Goal: Transaction & Acquisition: Purchase product/service

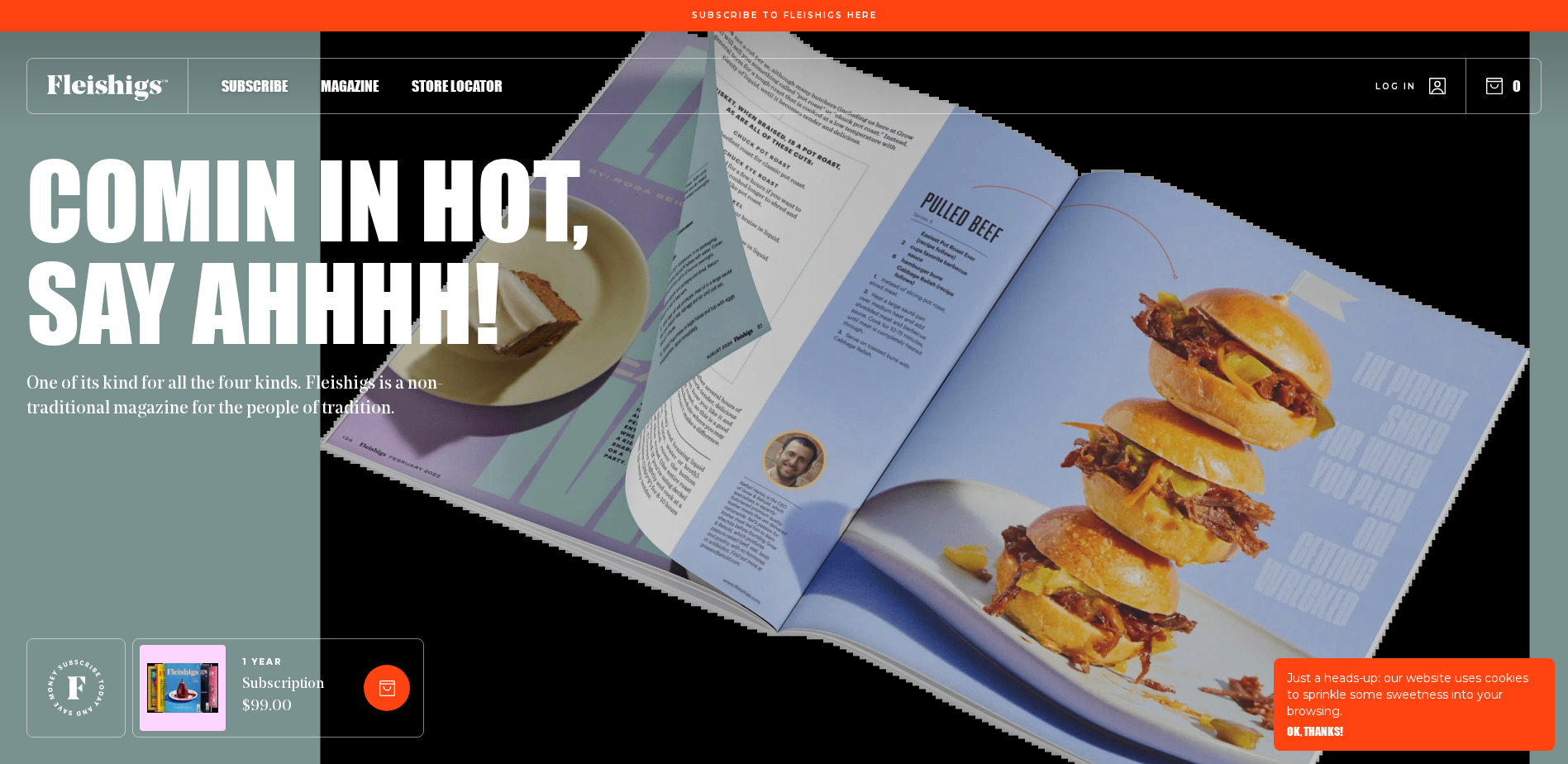
click at [339, 78] on span "Magazine" at bounding box center [349, 69] width 58 height 18
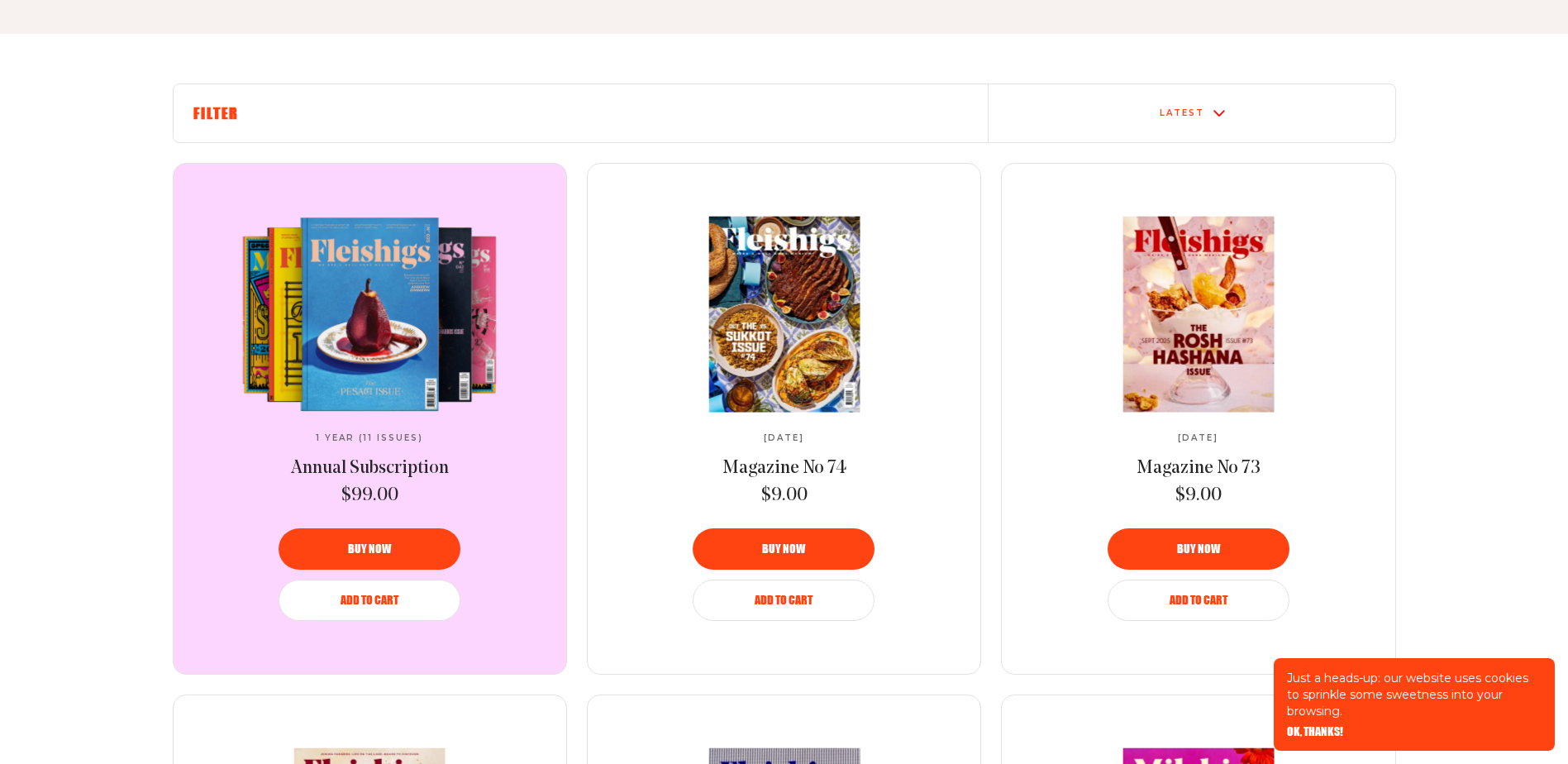
scroll to position [578, 0]
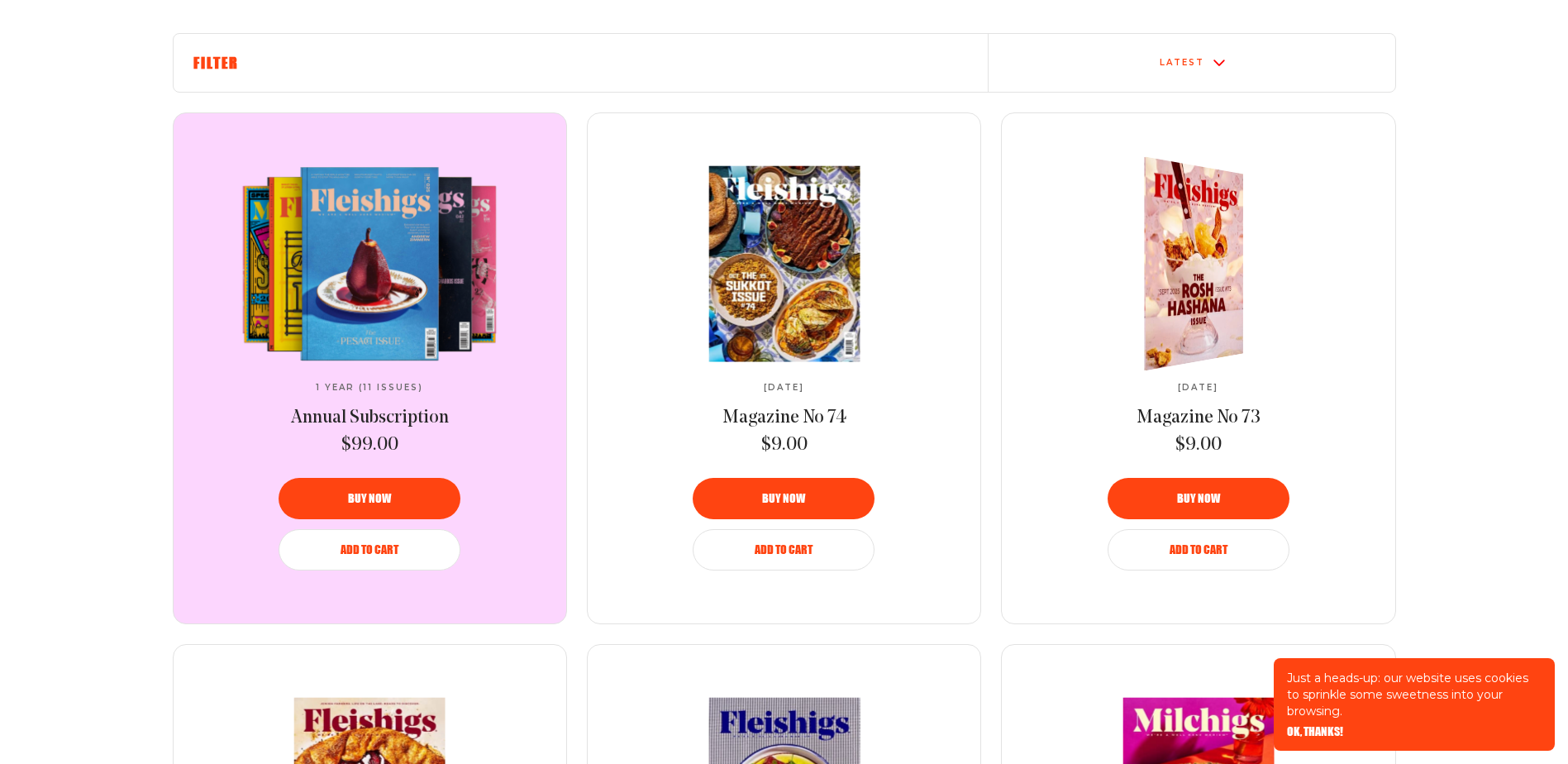
click at [1193, 287] on img at bounding box center [1184, 264] width 182 height 232
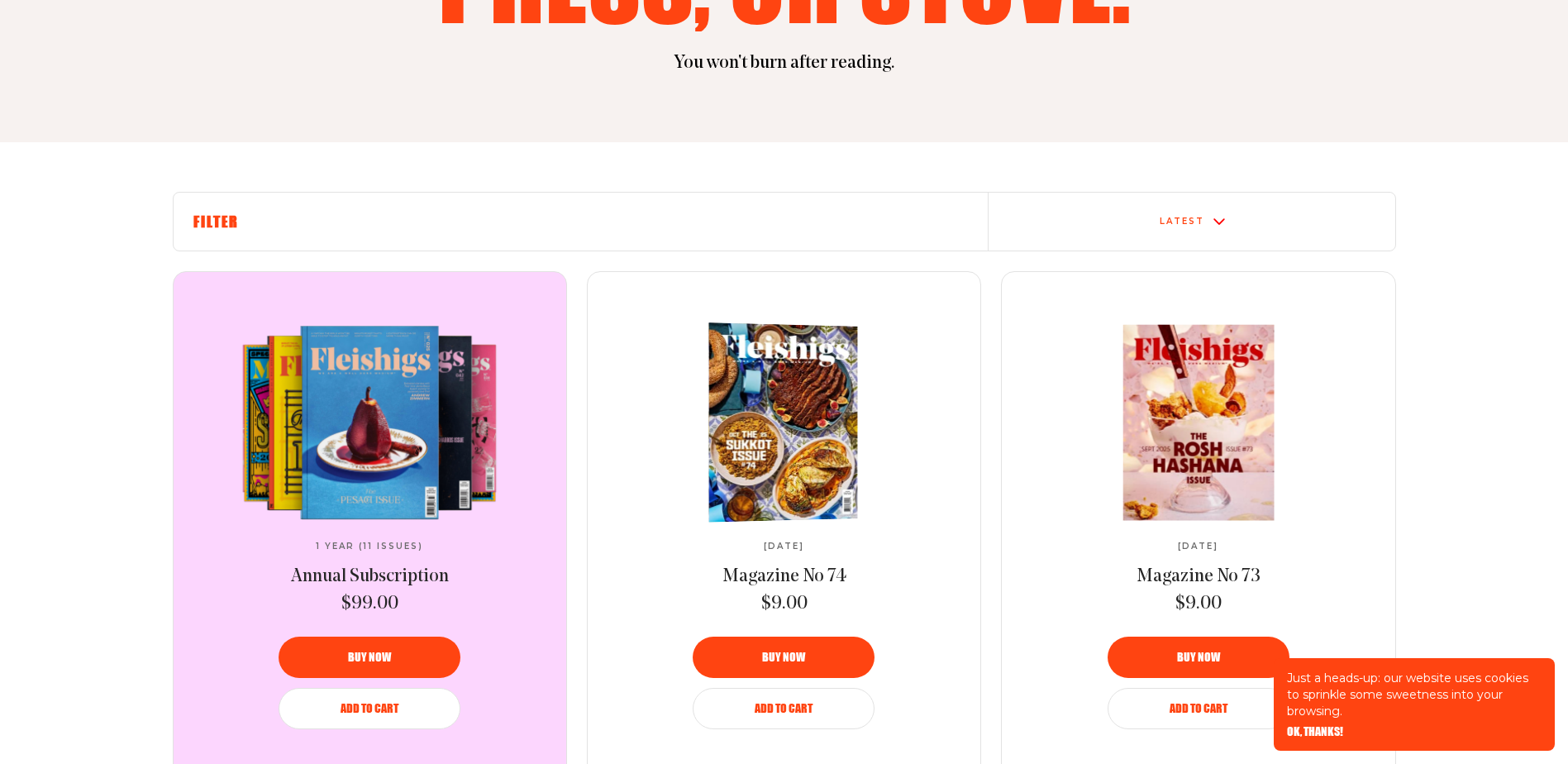
scroll to position [496, 0]
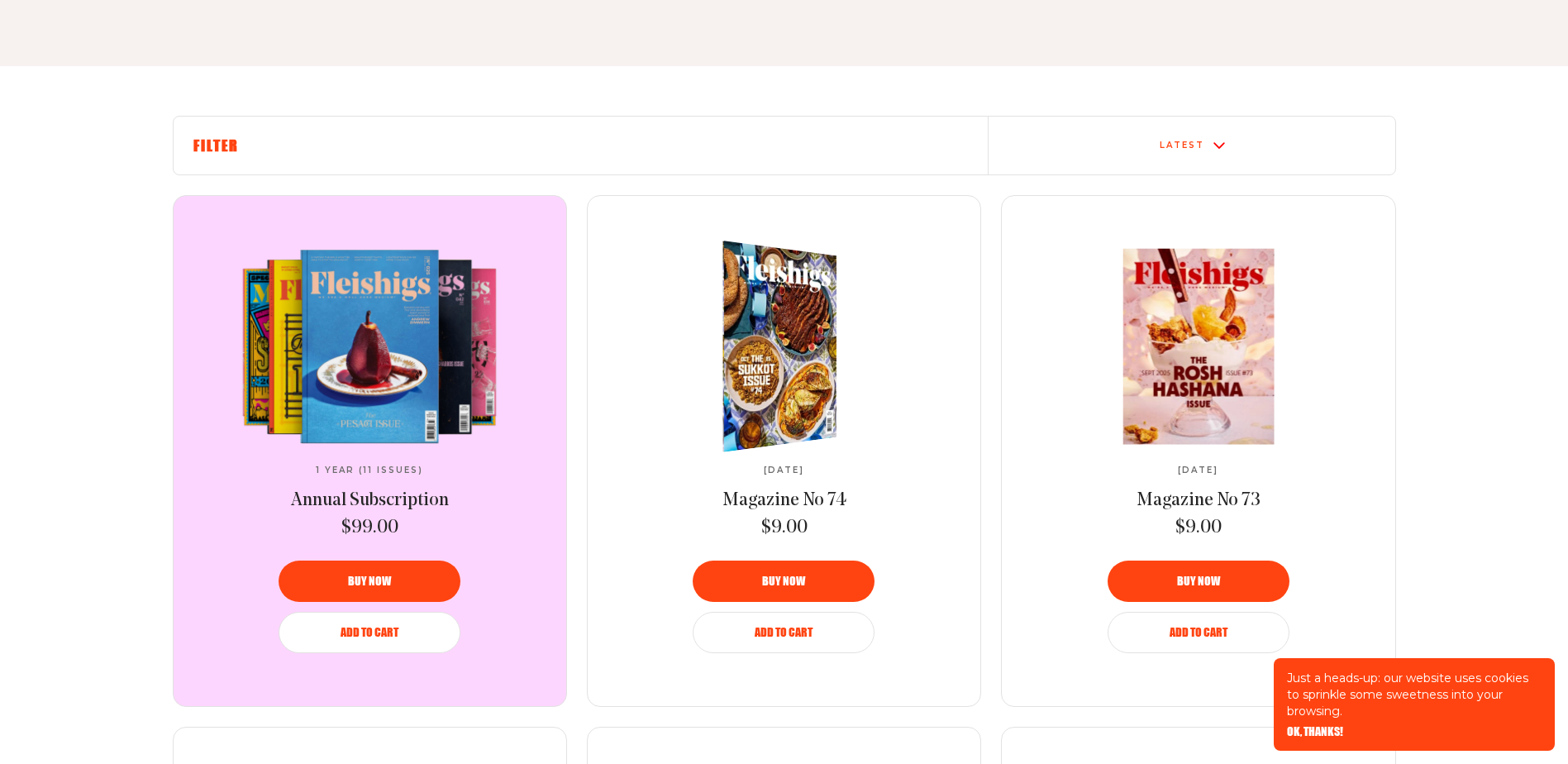
click at [781, 346] on img at bounding box center [769, 345] width 210 height 226
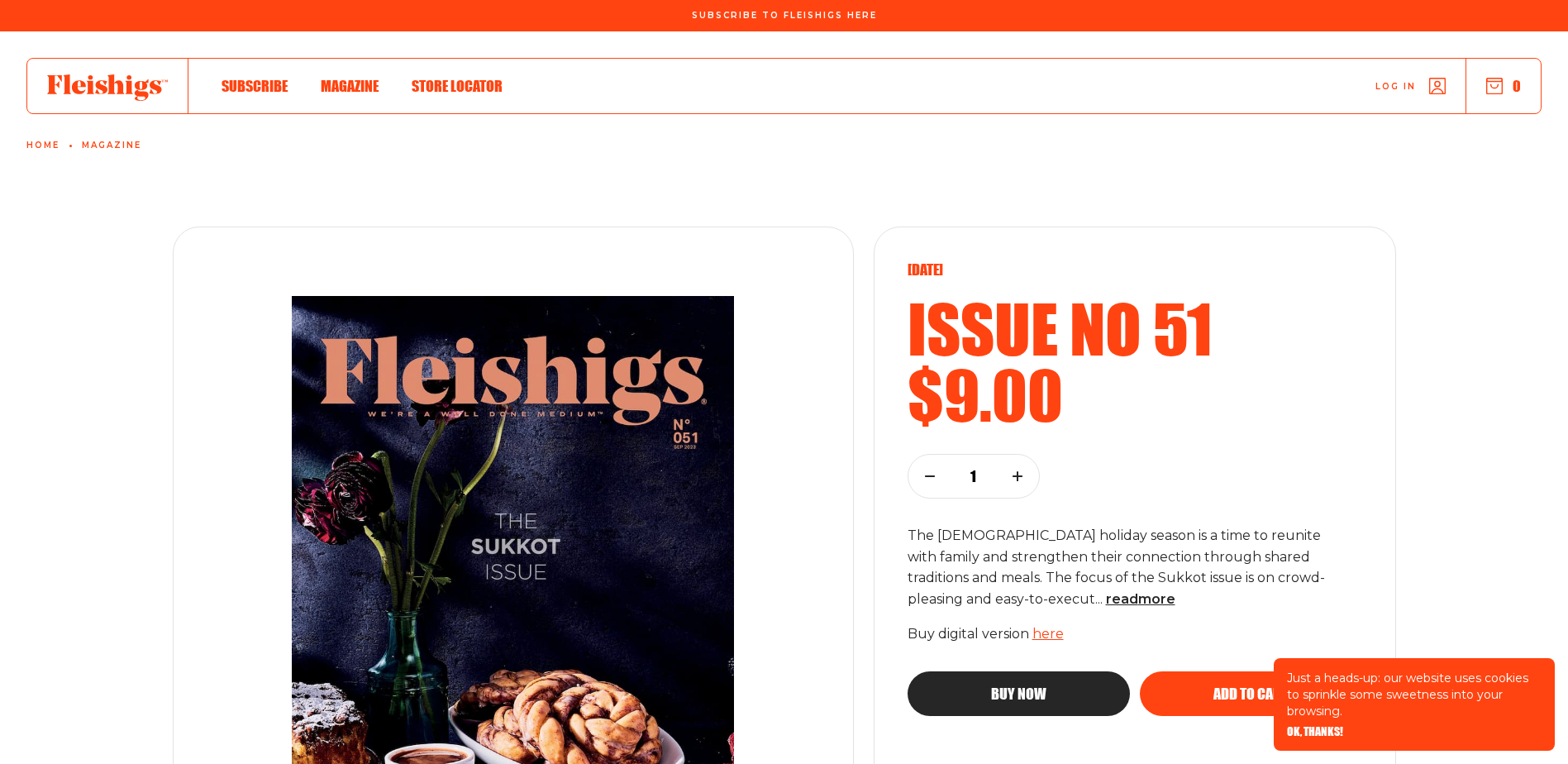
click at [359, 78] on span "Magazine" at bounding box center [349, 69] width 58 height 18
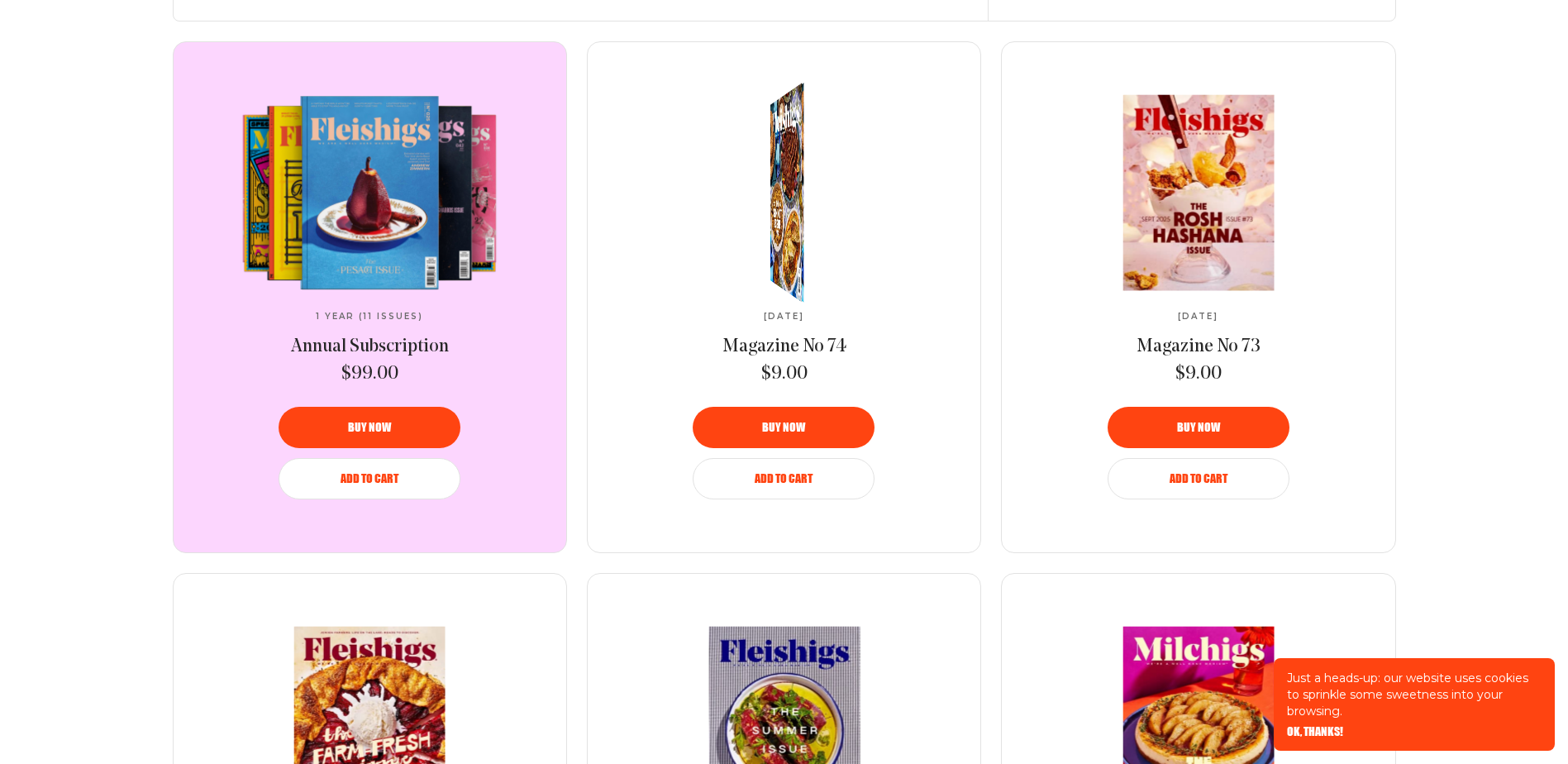
scroll to position [662, 0]
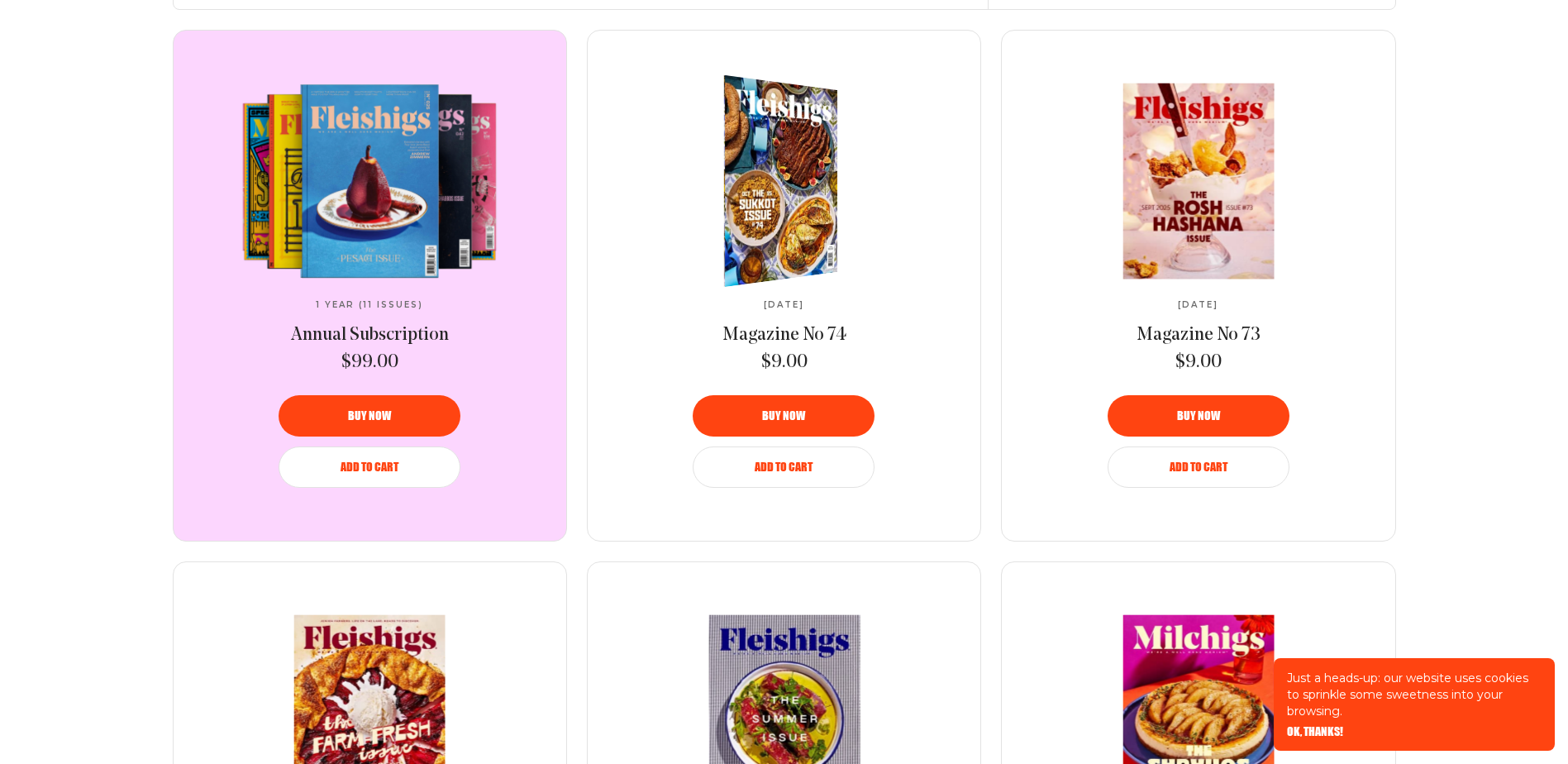
click at [801, 187] on img at bounding box center [770, 180] width 210 height 227
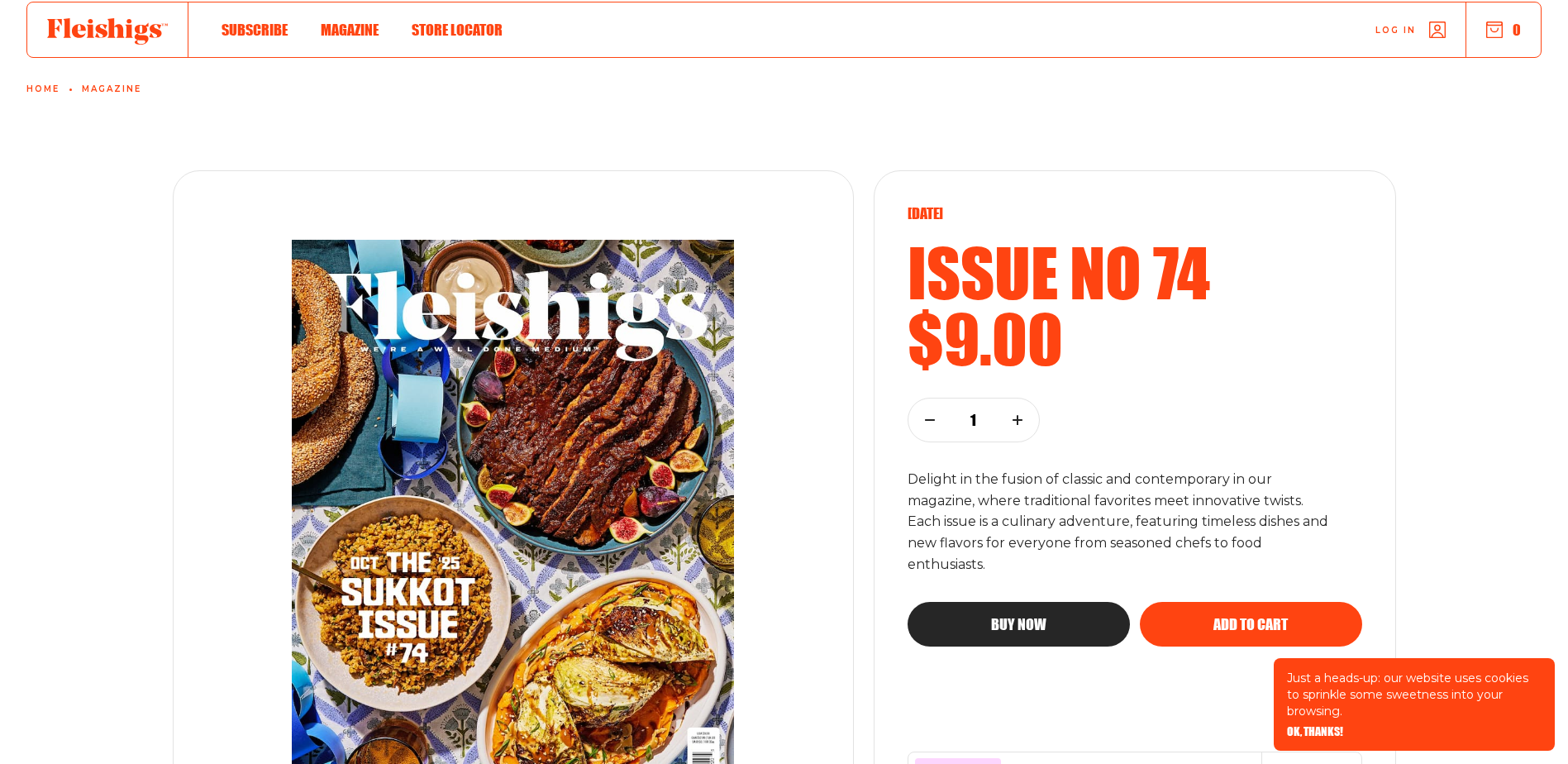
scroll to position [82, 0]
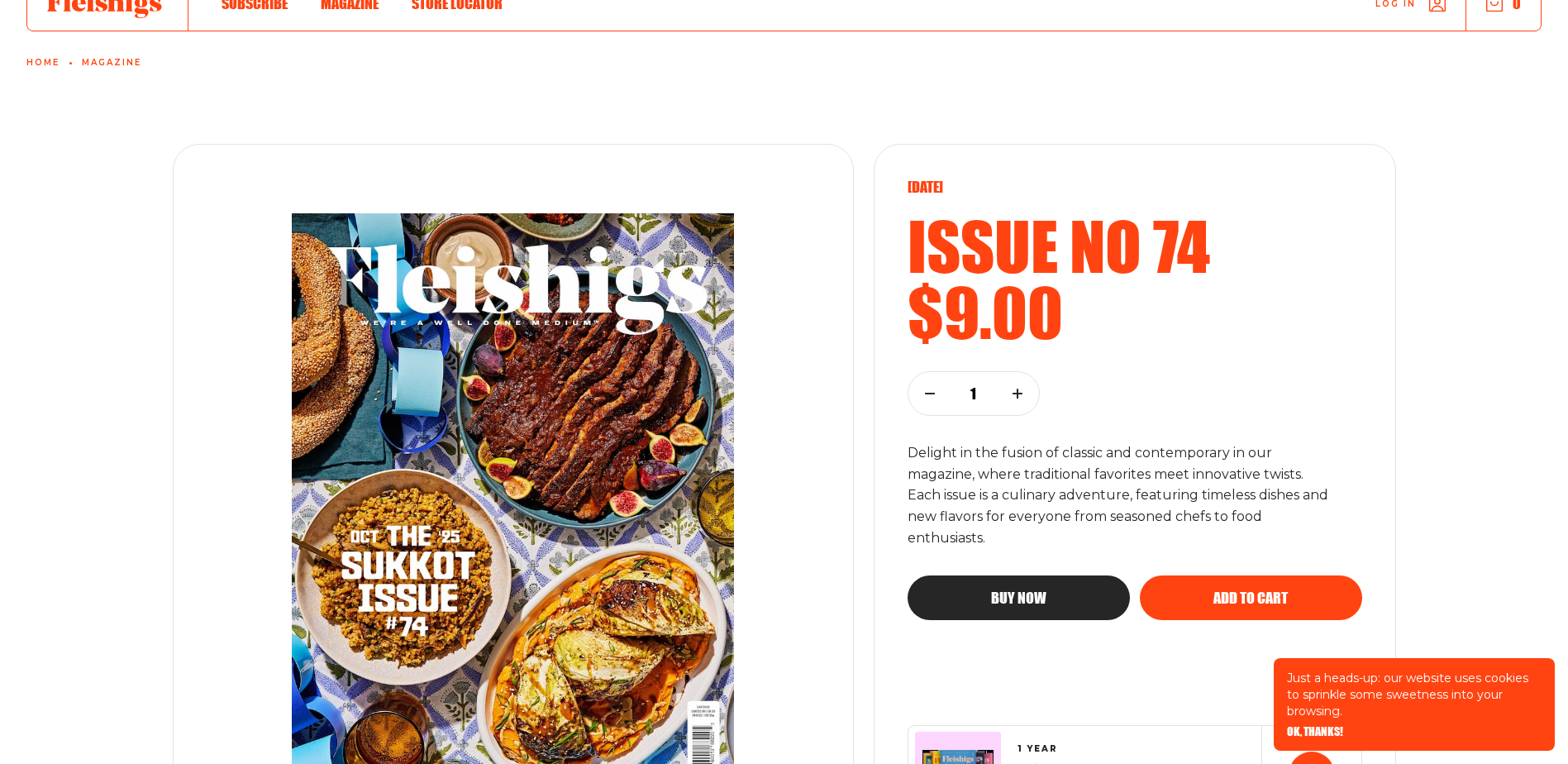
click at [1261, 590] on span "Add to cart" at bounding box center [1250, 583] width 74 height 15
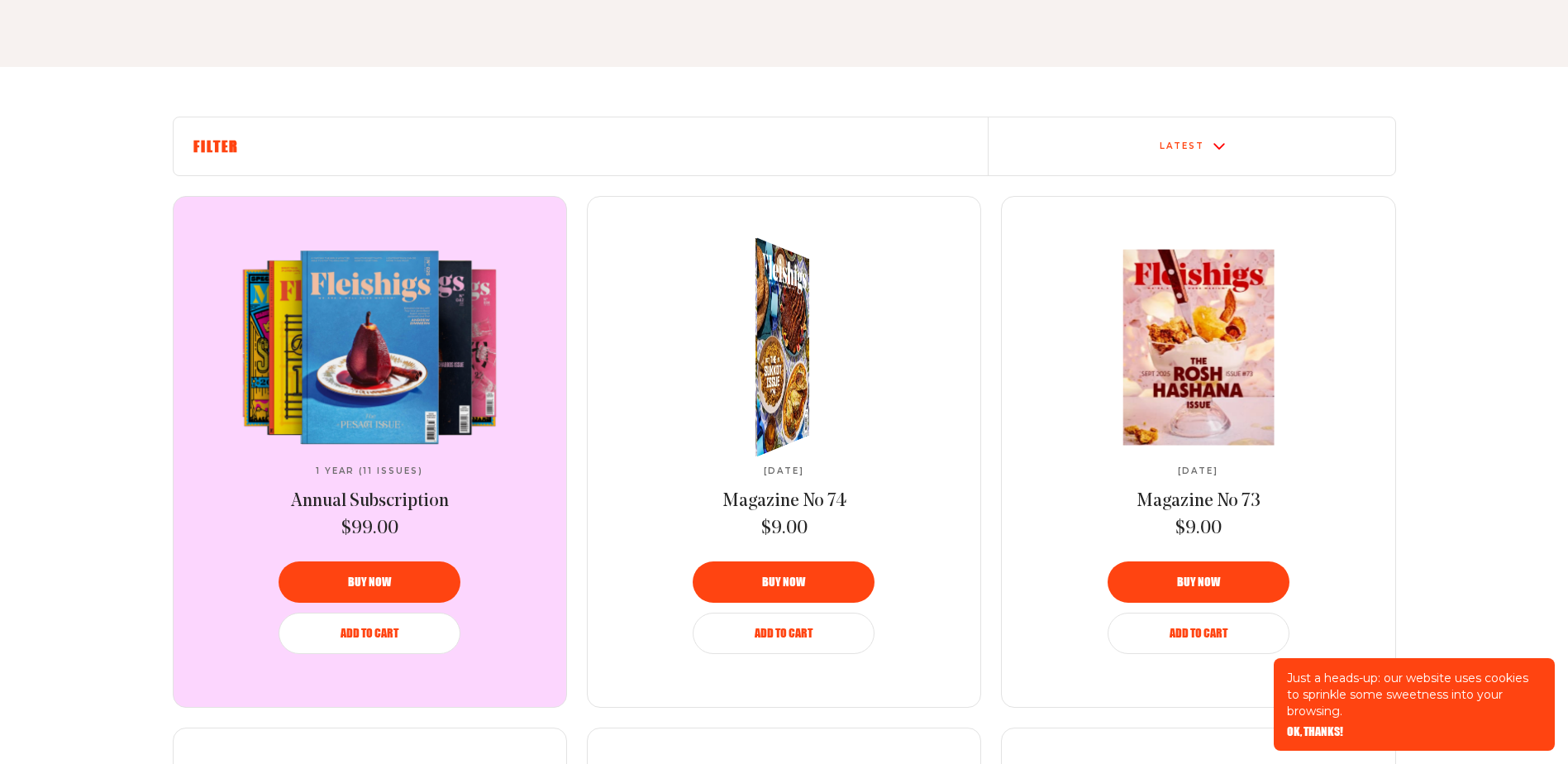
scroll to position [496, 0]
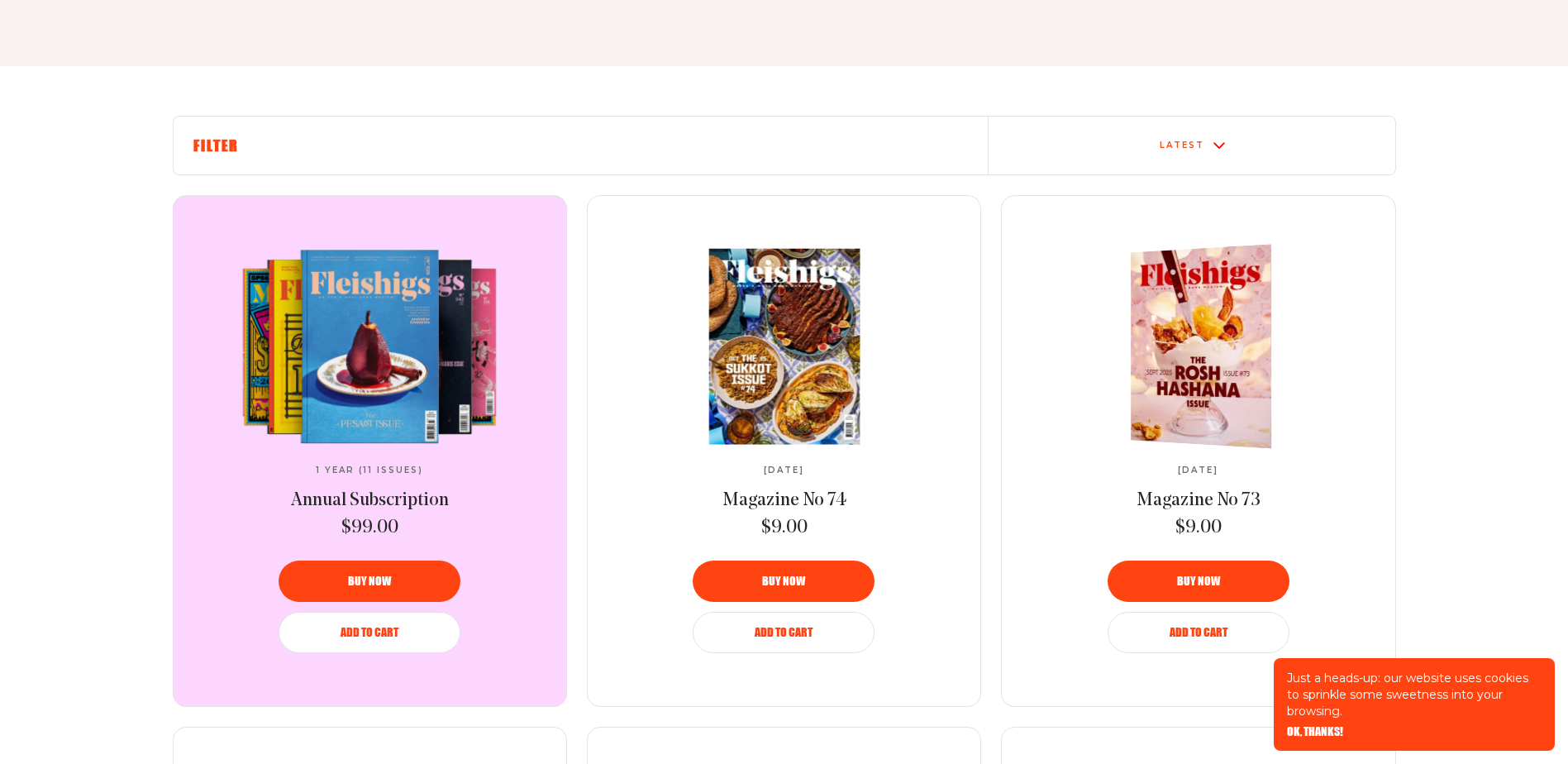
click at [1175, 363] on img at bounding box center [1208, 346] width 258 height 212
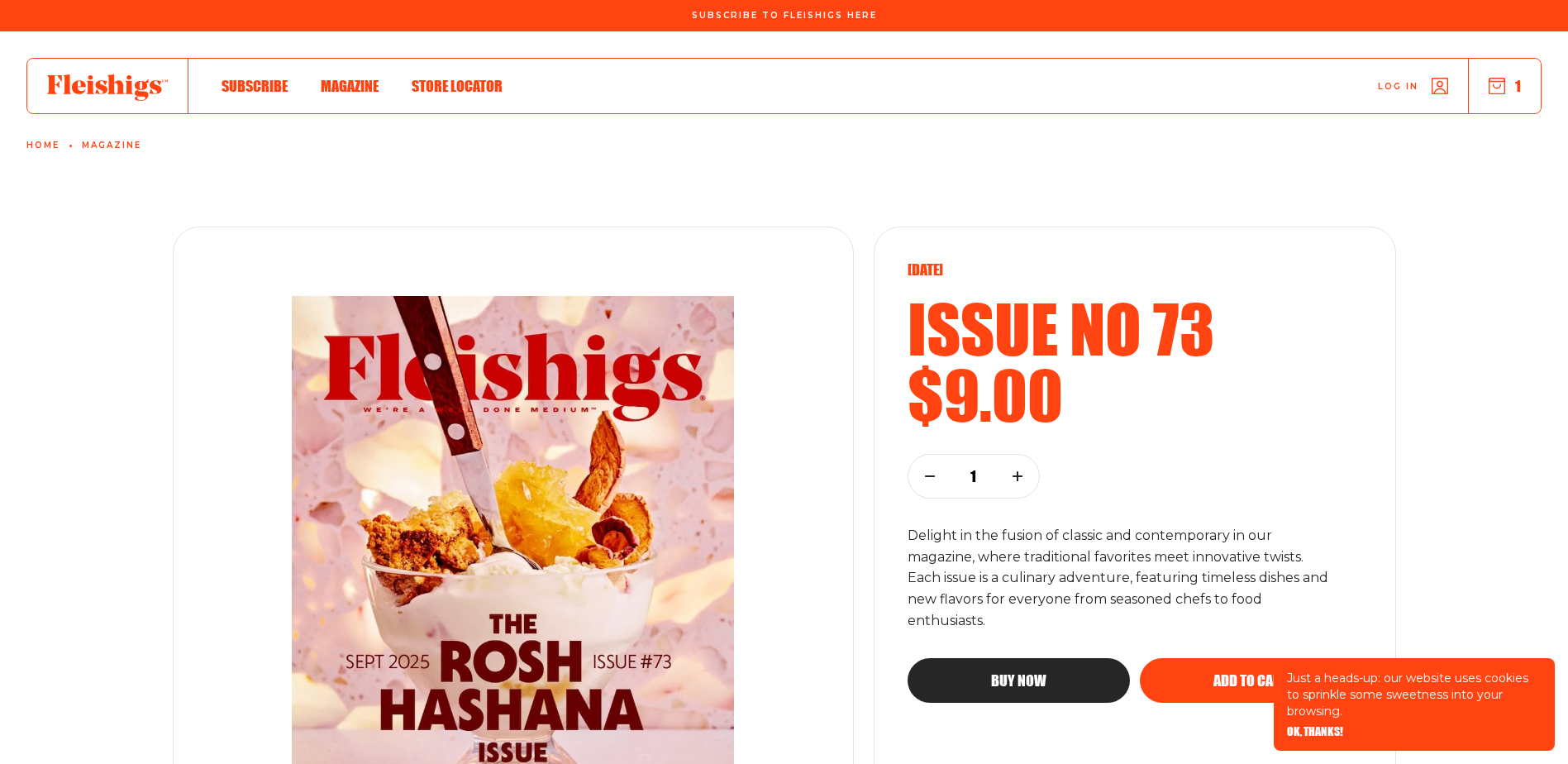
click at [1239, 672] on button "Add to cart" at bounding box center [1250, 680] width 222 height 45
click at [1498, 91] on icon "button" at bounding box center [1496, 86] width 16 height 16
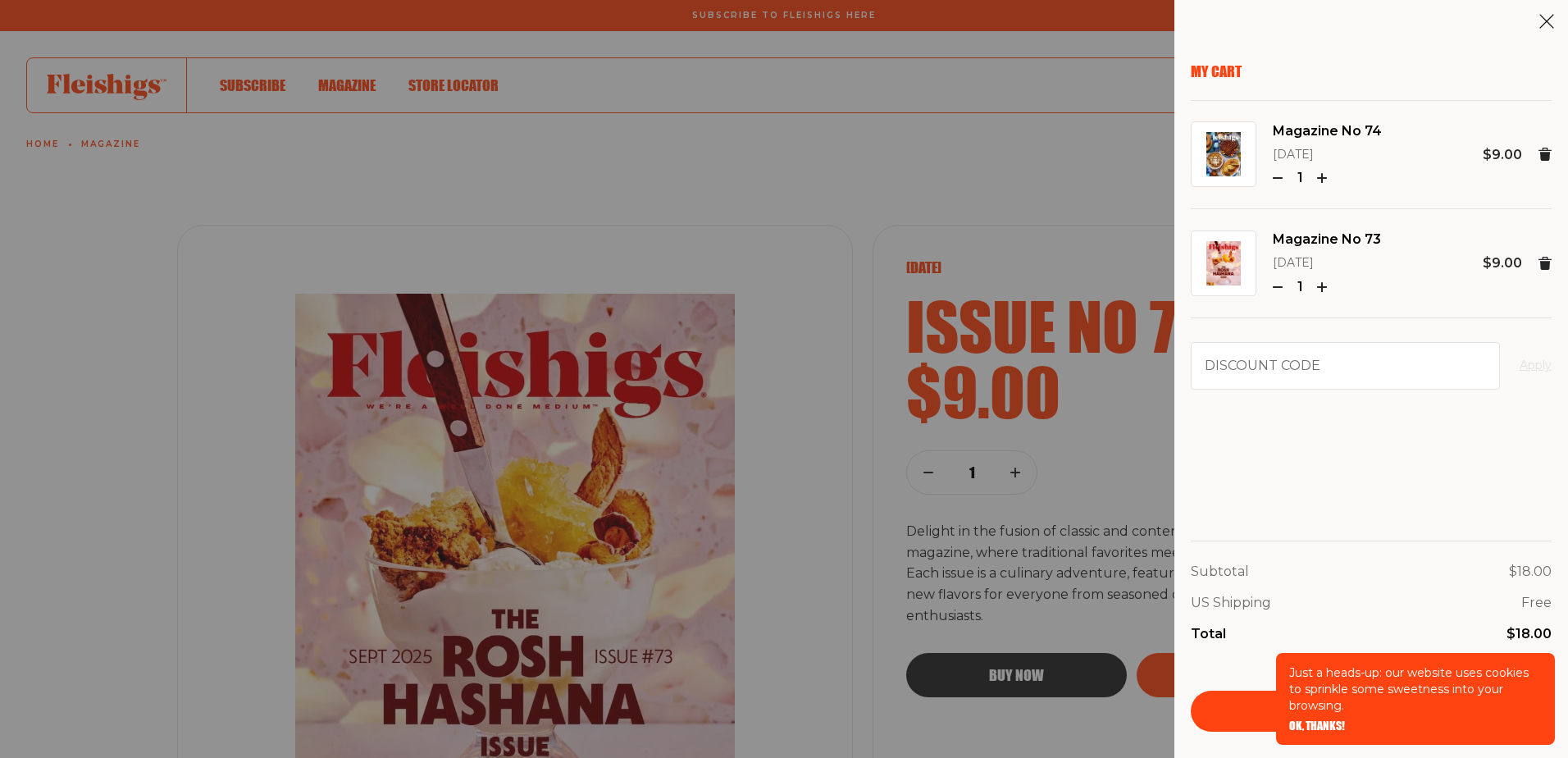
click at [1312, 526] on div "Subtotal $18.00 US Shipping Free Total $18.00 Checkout" at bounding box center [1370, 625] width 360 height 212
click at [1268, 714] on link "Checkout" at bounding box center [1370, 710] width 360 height 41
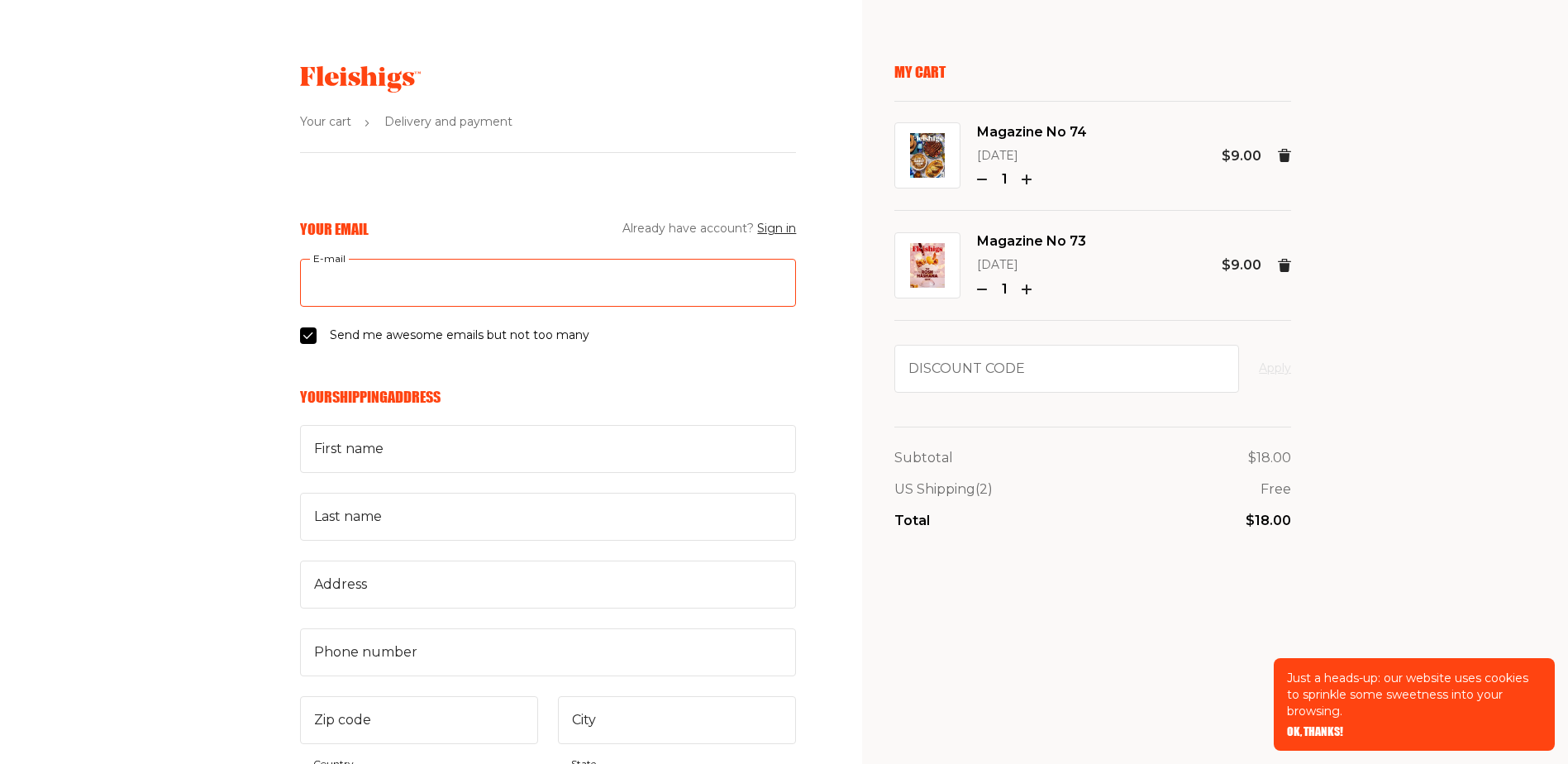
click at [388, 273] on input "E-mail" at bounding box center [548, 283] width 496 height 48
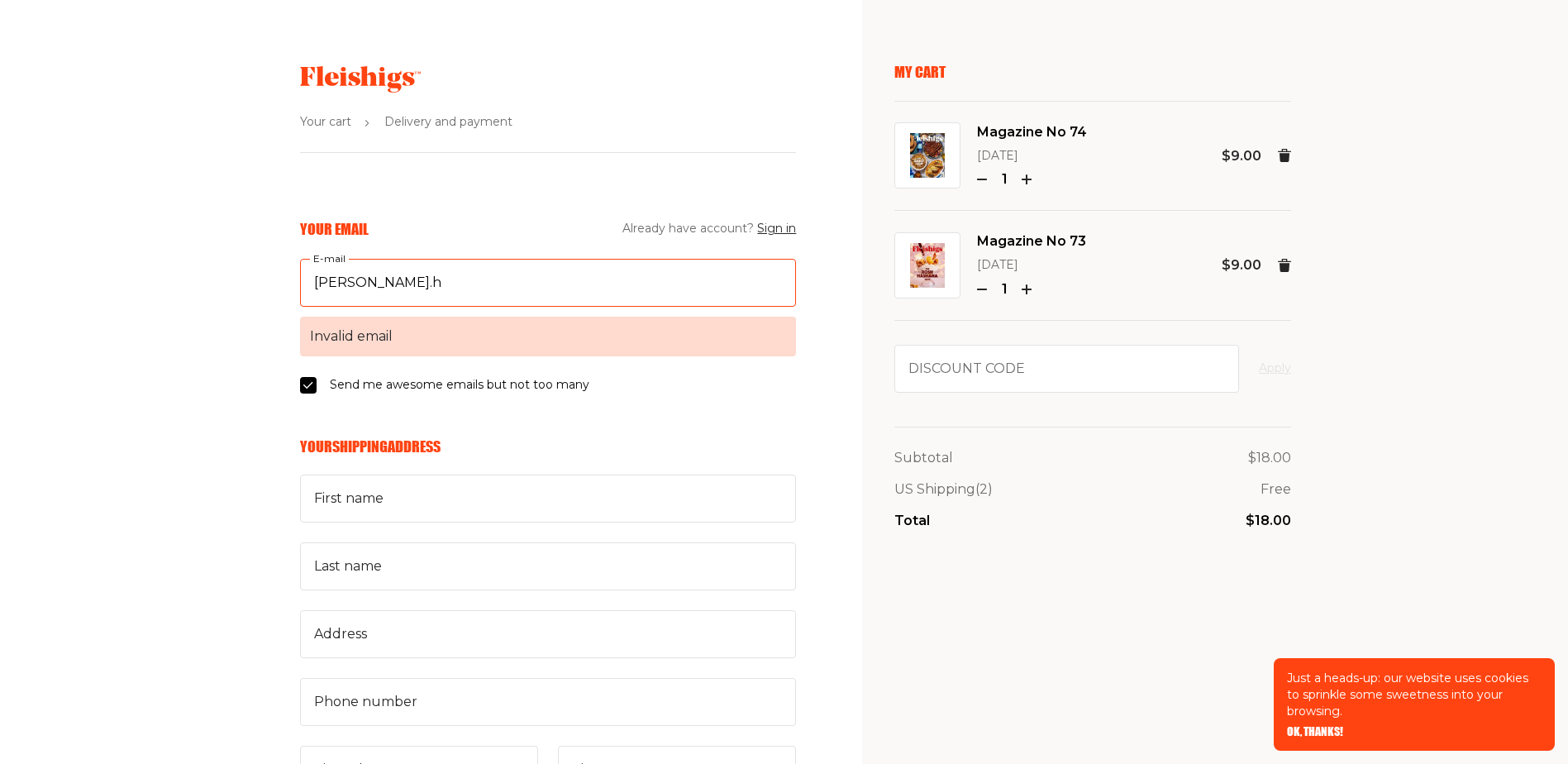
type input "karen.heilig@claimscon.org"
type input "Karen"
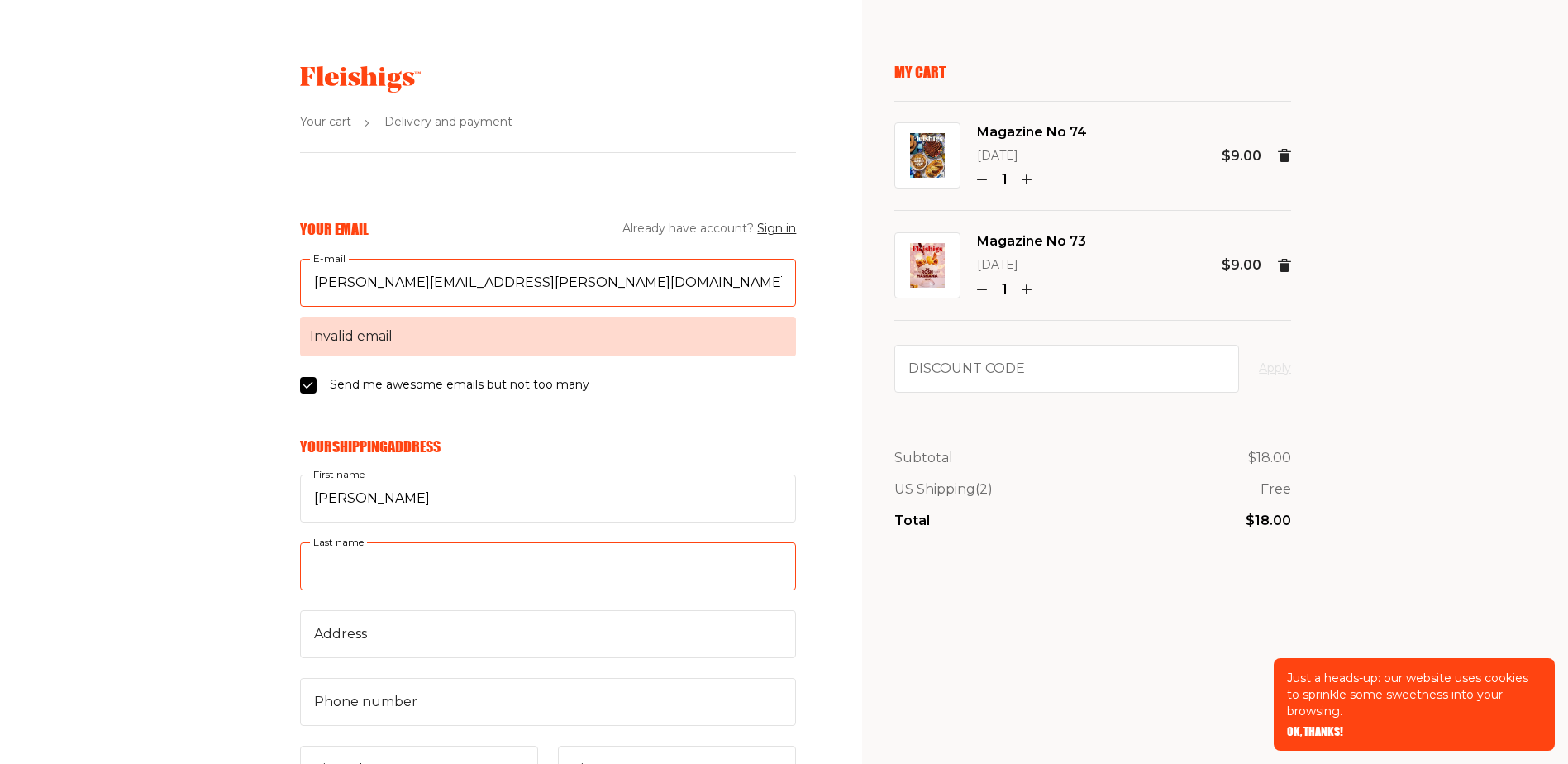
type input "Heilig"
type input "235 west 76 street apt 15b"
type input "9173799199"
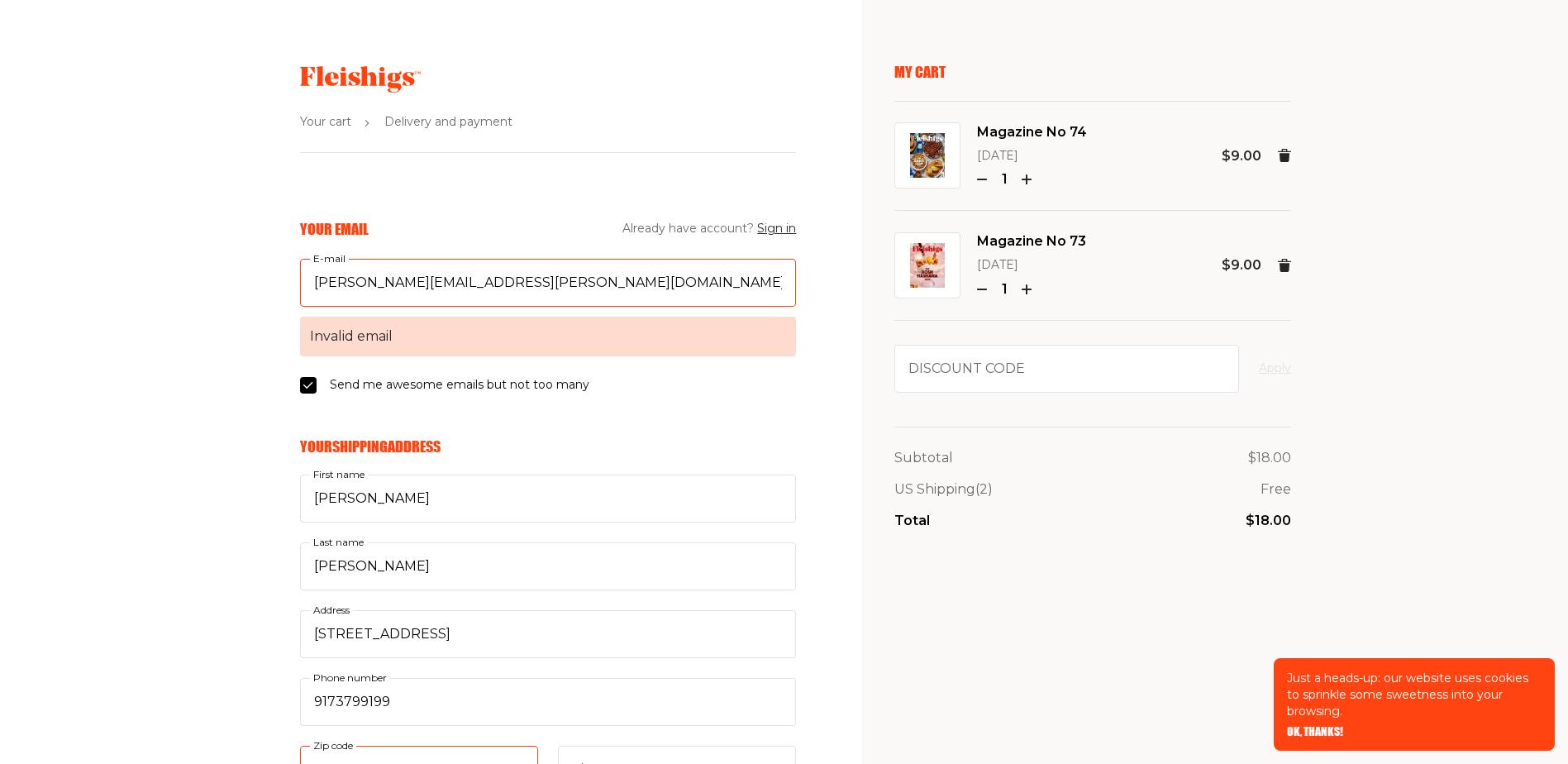
type input "10023"
type input "(New York) 235 West 76th New York NY 10023"
select select "US"
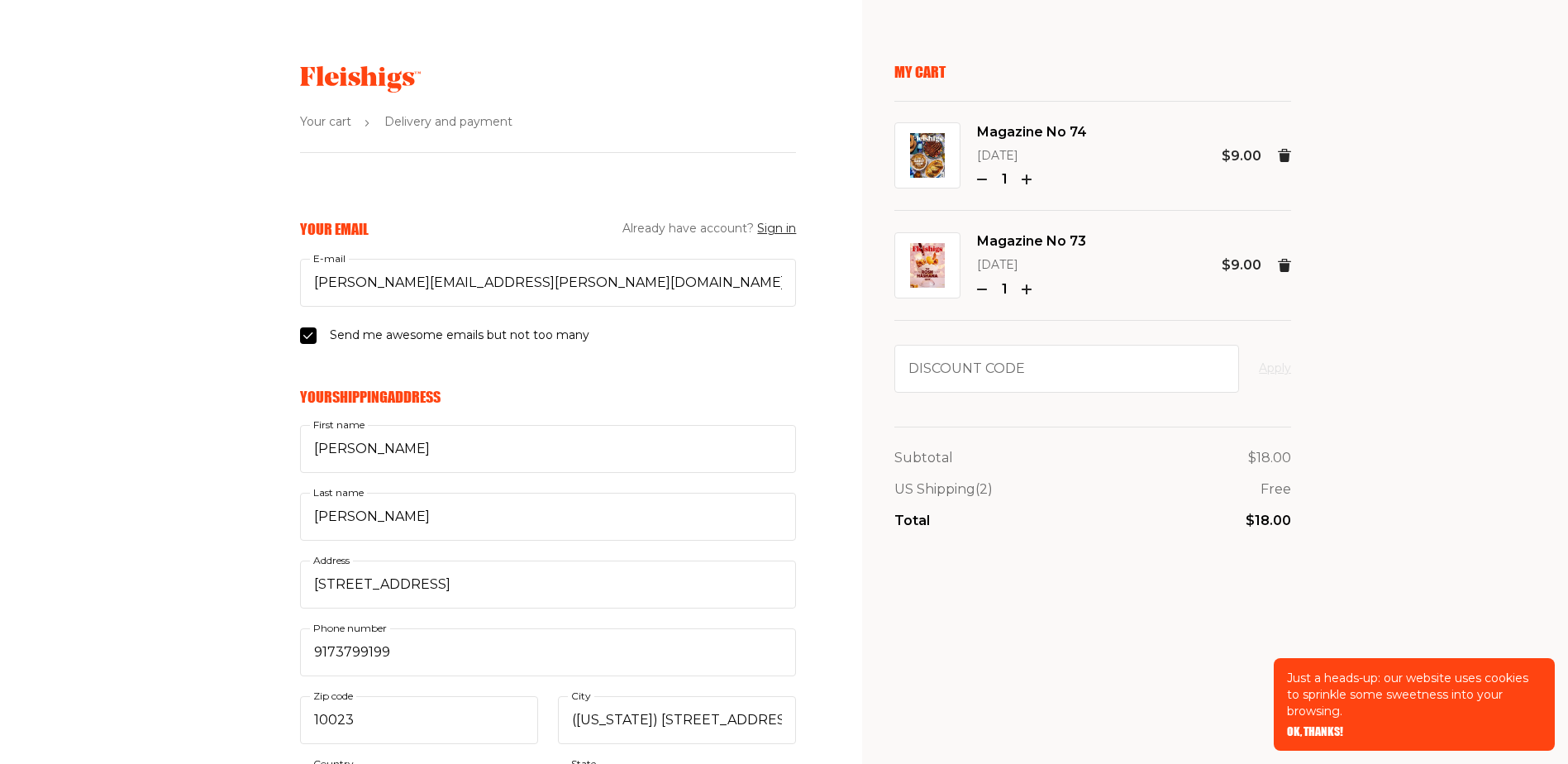
select select "New York"
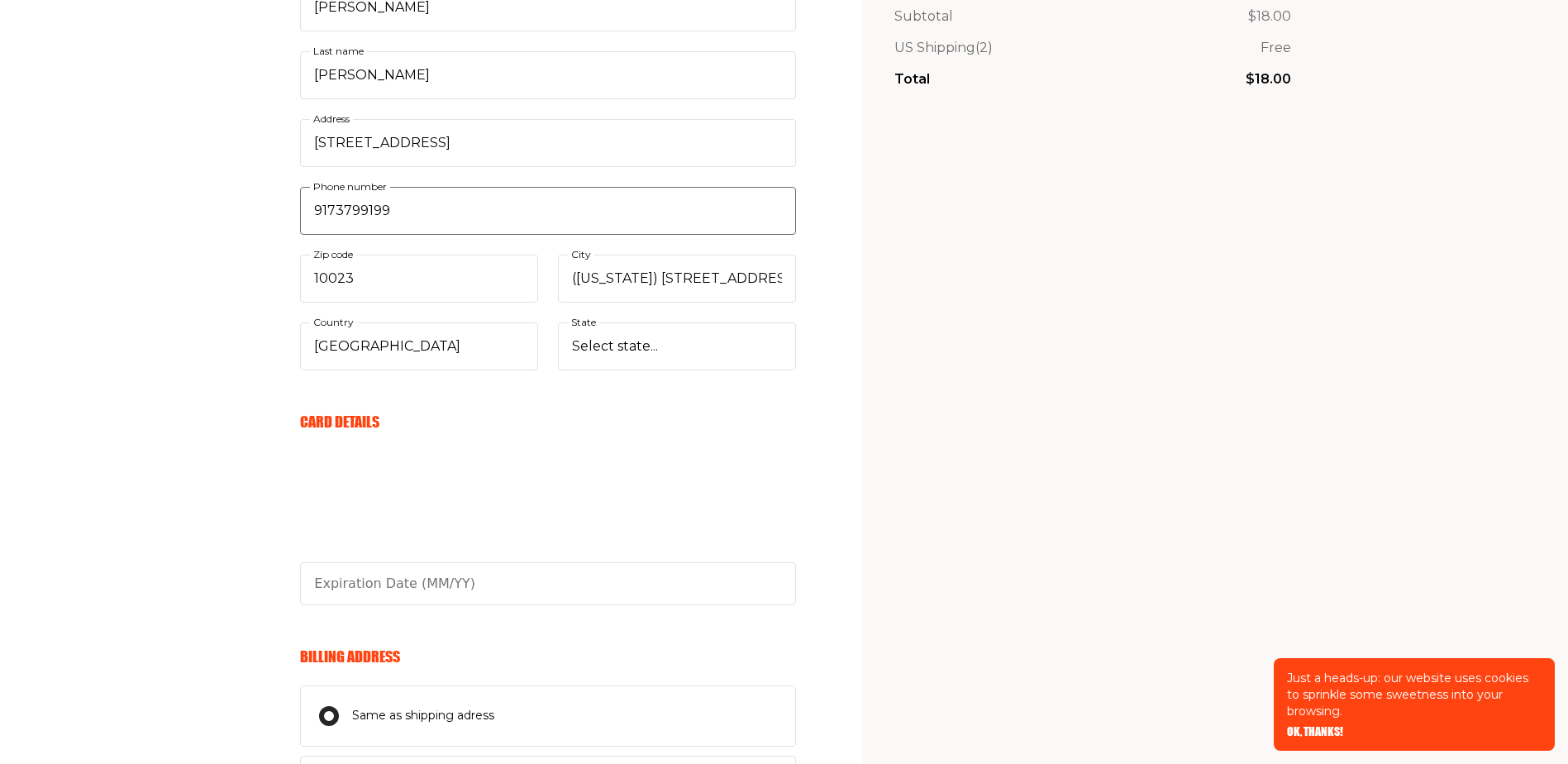
scroll to position [496, 0]
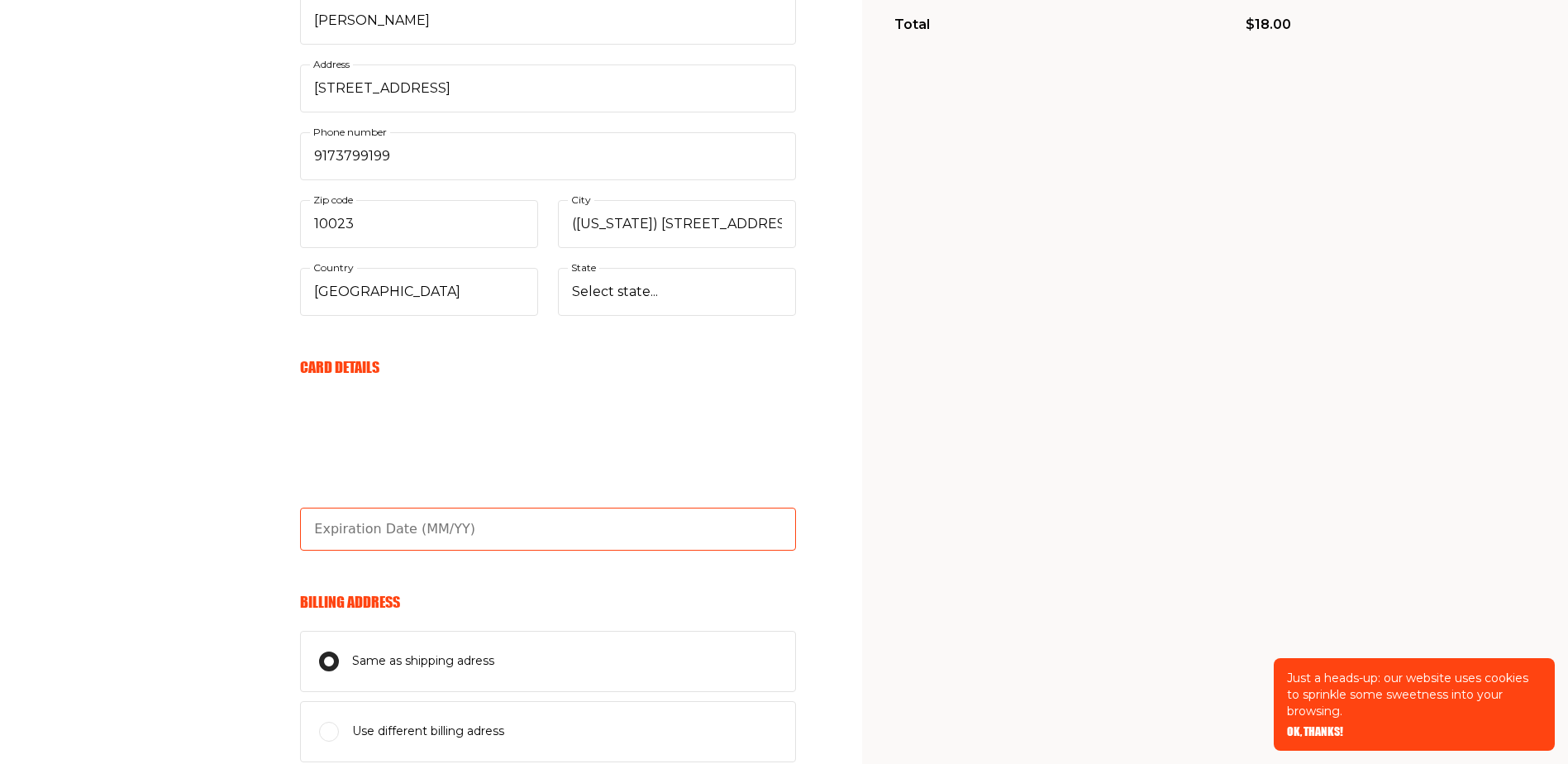
click at [662, 524] on input "text" at bounding box center [548, 529] width 496 height 43
type input "07/27"
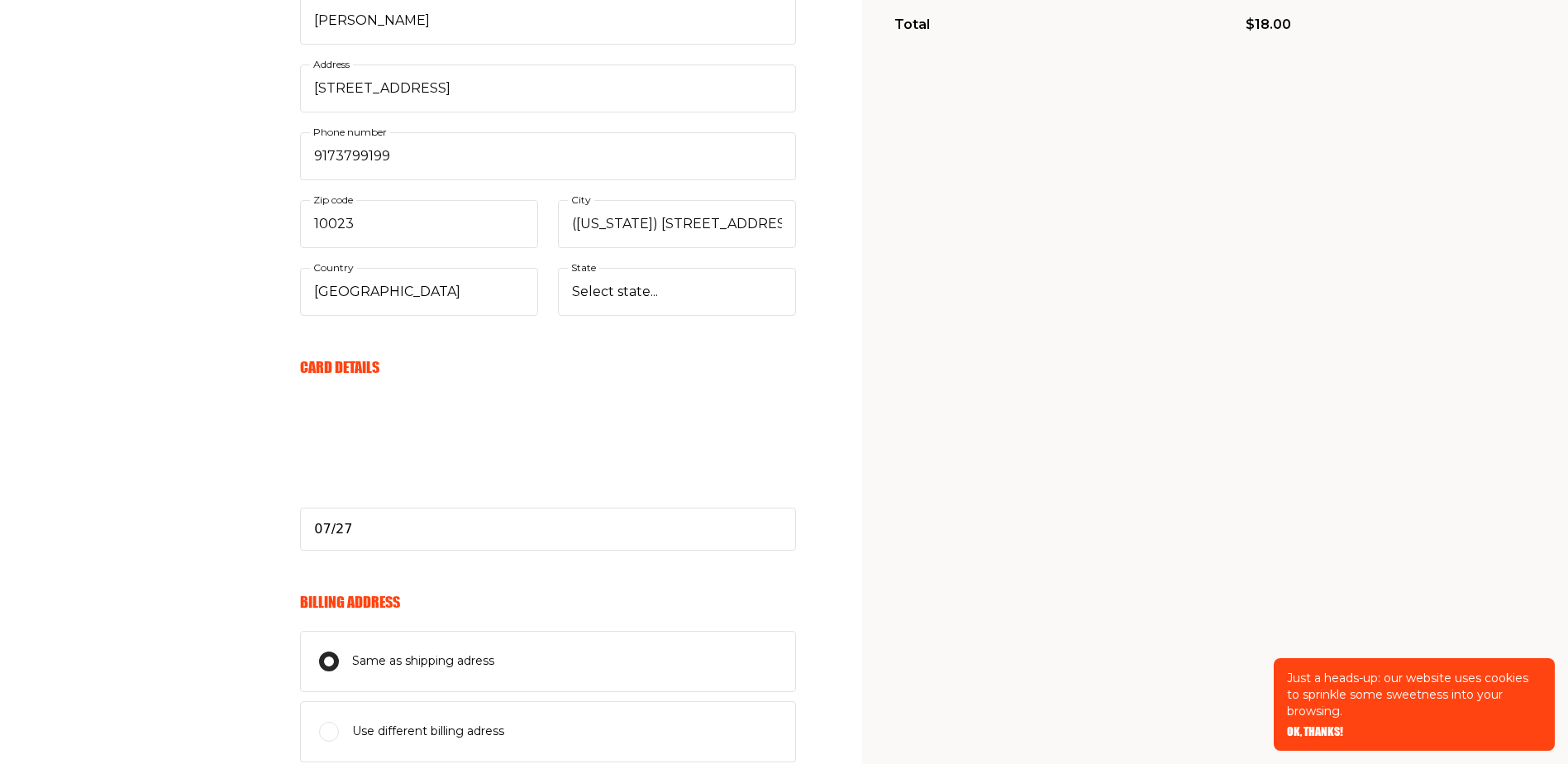
click at [625, 673] on label "Same as shipping adress" at bounding box center [548, 661] width 496 height 61
click at [339, 671] on input "Same as shipping adress" at bounding box center [330, 662] width 20 height 20
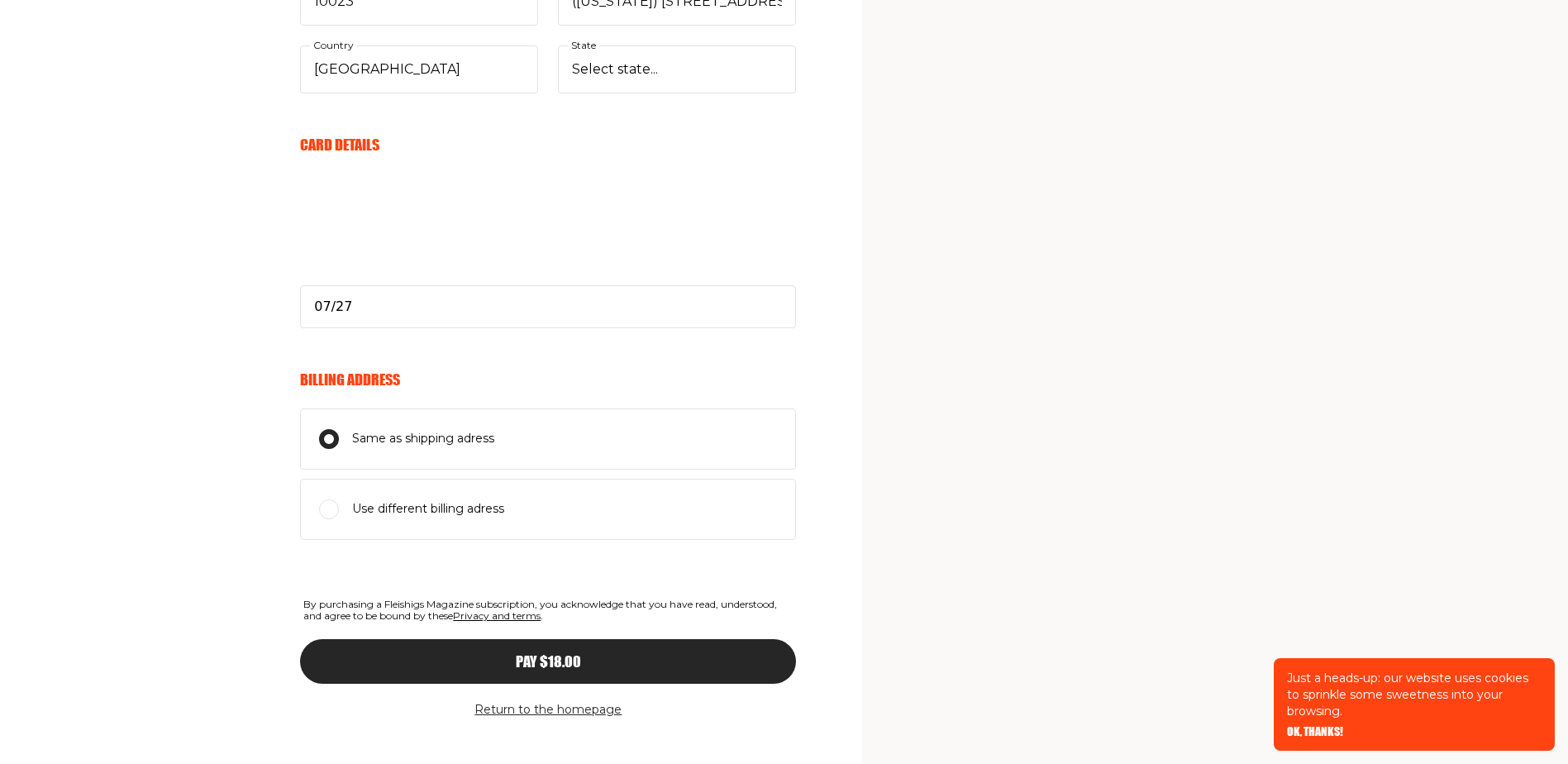
scroll to position [740, 0]
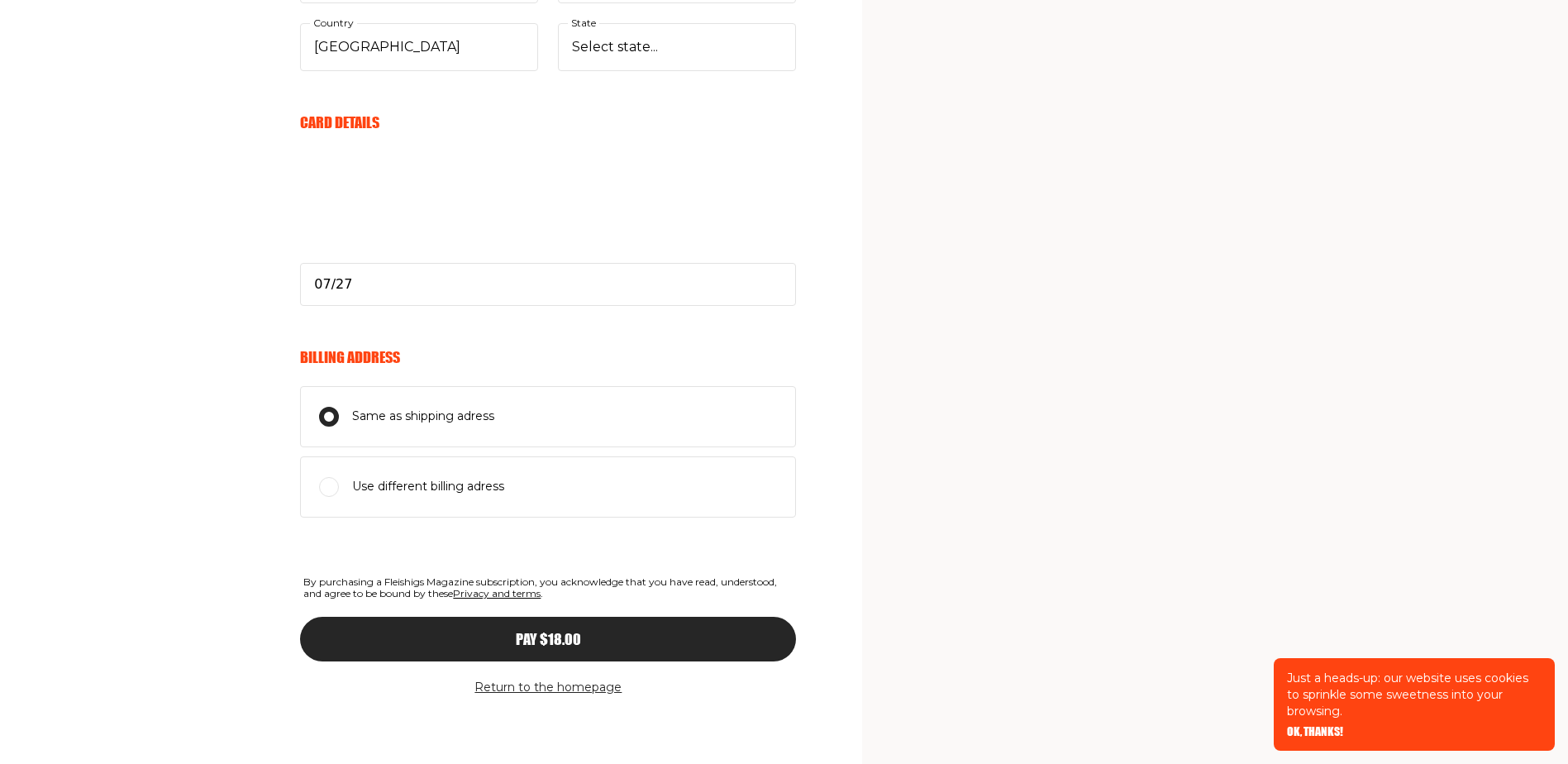
click at [629, 643] on div "Pay $18.00" at bounding box center [548, 639] width 430 height 15
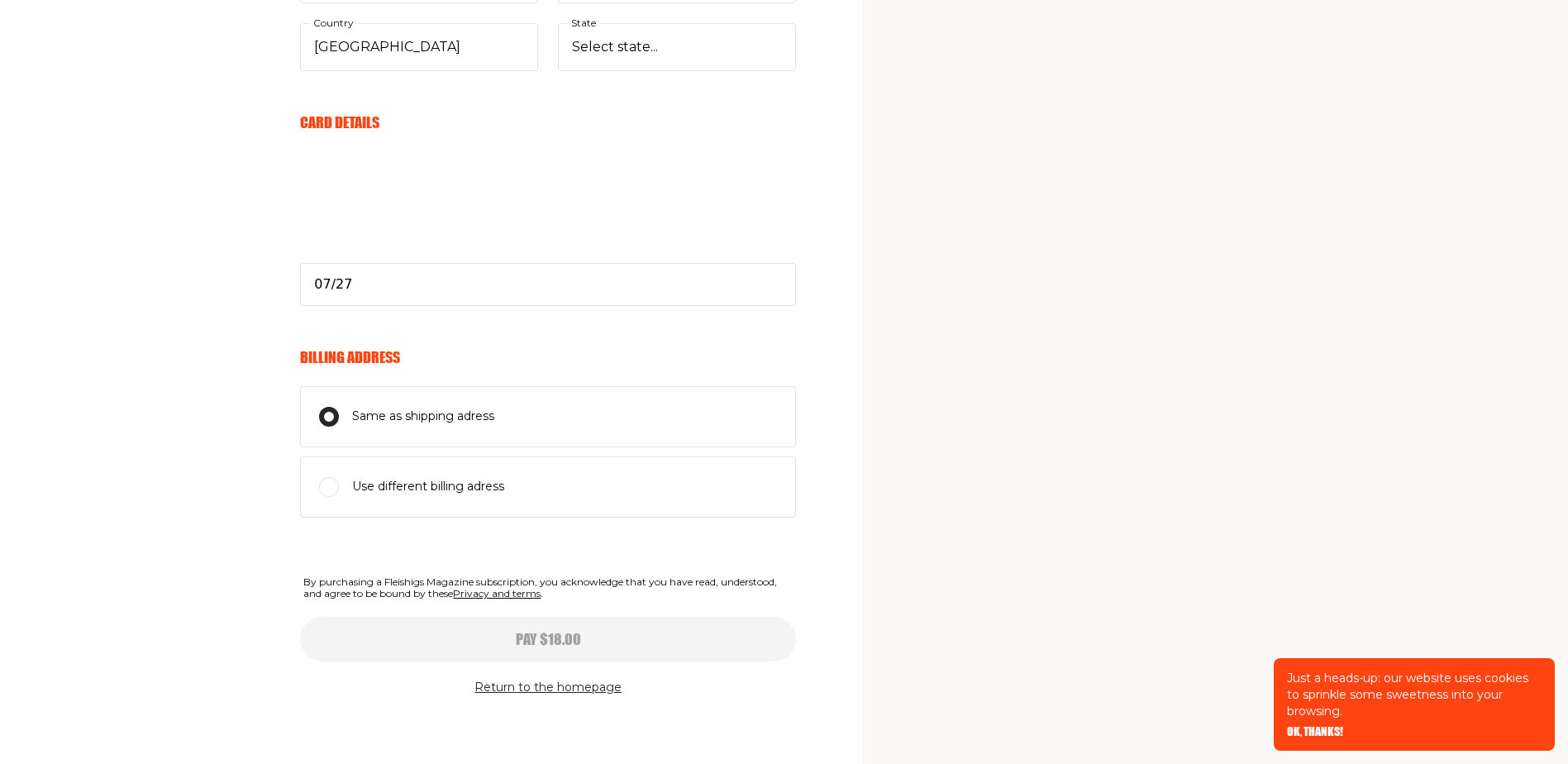
select select
type input "07/27"
